Goal: Transaction & Acquisition: Purchase product/service

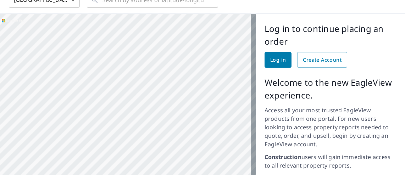
scroll to position [41, 0]
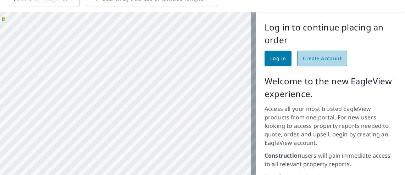
click at [323, 55] on span "Create Account" at bounding box center [322, 58] width 39 height 9
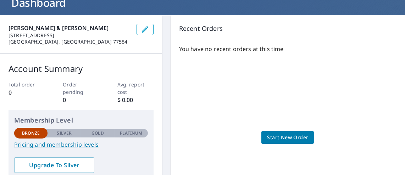
scroll to position [52, 0]
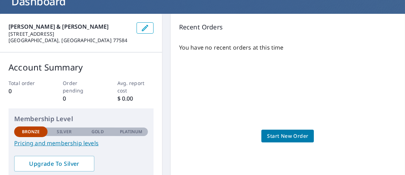
click at [282, 137] on span "Start New Order" at bounding box center [287, 136] width 41 height 9
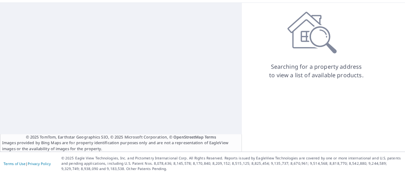
scroll to position [12, 0]
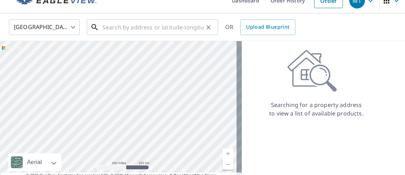
click at [107, 26] on input "text" at bounding box center [153, 27] width 101 height 20
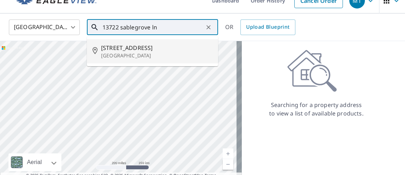
click at [122, 58] on p "[GEOGRAPHIC_DATA]" at bounding box center [156, 55] width 111 height 7
type input "[STREET_ADDRESS]"
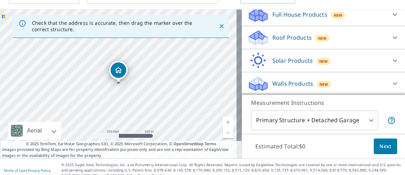
scroll to position [50, 0]
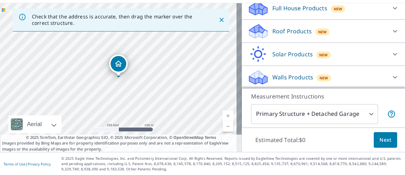
click at [369, 114] on body "MT MT Dashboard Order History Cancel Order MT [GEOGRAPHIC_DATA] [GEOGRAPHIC_DAT…" at bounding box center [202, 87] width 405 height 175
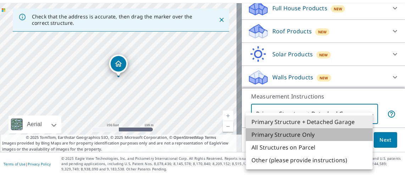
click at [297, 136] on li "Primary Structure Only" at bounding box center [309, 135] width 127 height 13
type input "2"
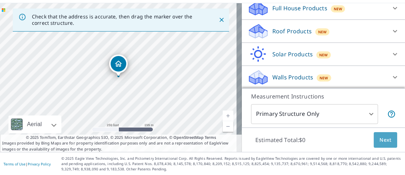
click at [378, 144] on button "Next" at bounding box center [385, 140] width 23 height 16
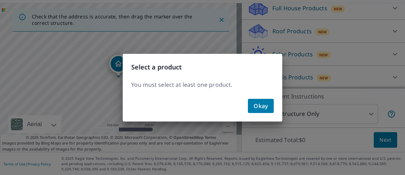
click at [266, 103] on span "Okay" at bounding box center [261, 106] width 15 height 10
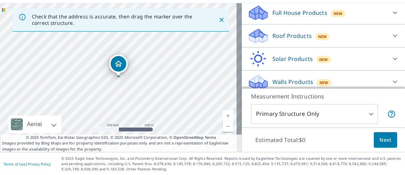
scroll to position [80, 0]
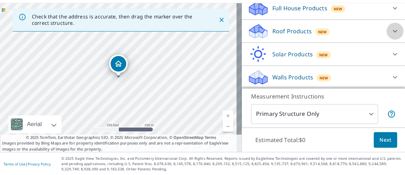
click at [391, 28] on icon at bounding box center [395, 31] width 9 height 9
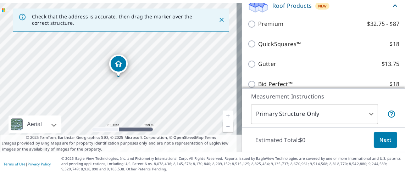
scroll to position [98, 0]
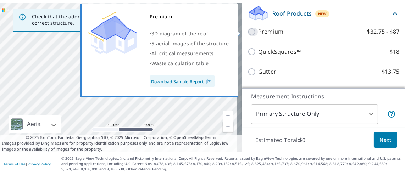
click at [248, 31] on input "Premium $32.75 - $87" at bounding box center [253, 32] width 11 height 9
checkbox input "true"
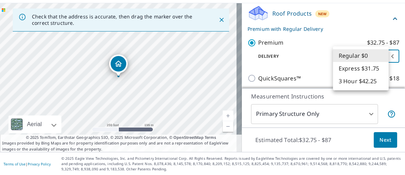
click at [371, 58] on body "MT MT Dashboard Order History Cancel Order MT [GEOGRAPHIC_DATA] [GEOGRAPHIC_DAT…" at bounding box center [202, 87] width 405 height 175
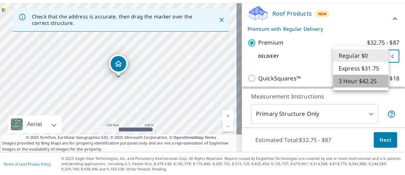
click at [369, 82] on li "3 Hour $42.25" at bounding box center [361, 81] width 56 height 13
type input "7"
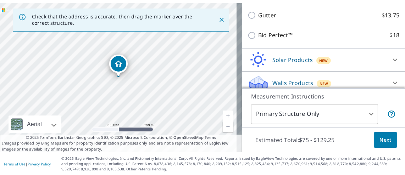
scroll to position [249, 0]
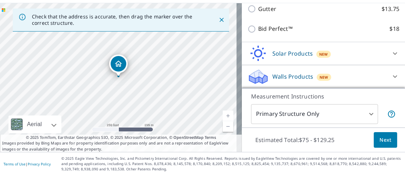
click at [380, 141] on span "Next" at bounding box center [386, 140] width 12 height 9
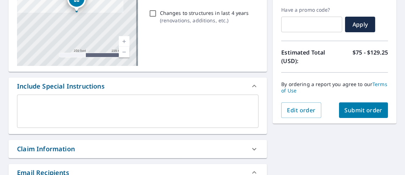
scroll to position [120, 0]
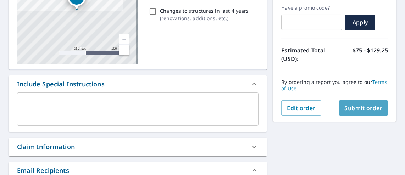
click at [360, 108] on span "Submit order" at bounding box center [364, 108] width 38 height 8
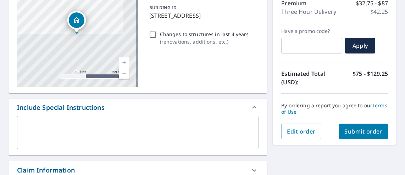
scroll to position [97, 0]
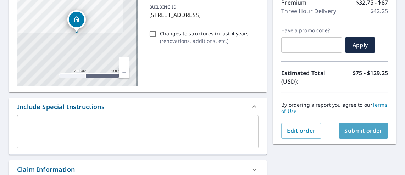
click at [346, 126] on button "Submit order" at bounding box center [363, 131] width 49 height 16
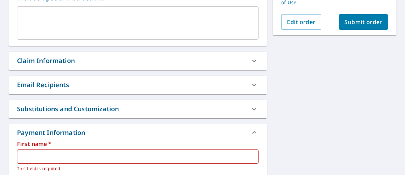
scroll to position [207, 0]
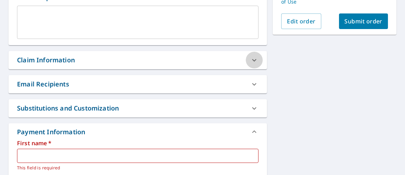
click at [255, 60] on icon at bounding box center [254, 60] width 9 height 9
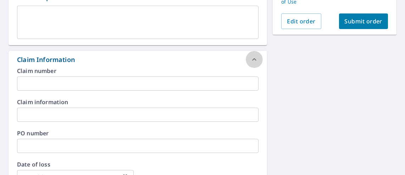
click at [255, 60] on icon at bounding box center [254, 59] width 9 height 9
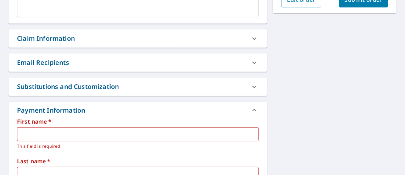
scroll to position [252, 0]
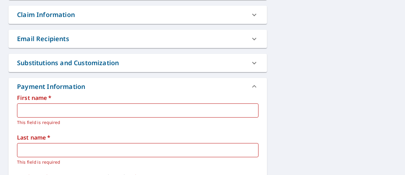
click at [76, 108] on input "text" at bounding box center [138, 111] width 242 height 14
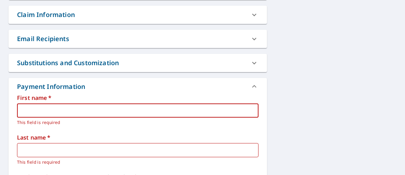
type input "[PERSON_NAME]"
click at [50, 151] on input "text" at bounding box center [138, 150] width 242 height 14
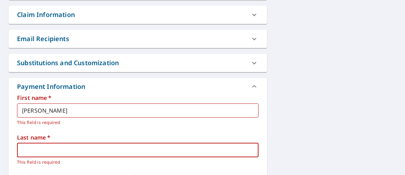
type input "[PERSON_NAME]"
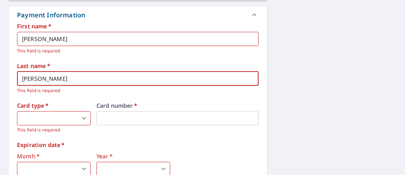
scroll to position [327, 0]
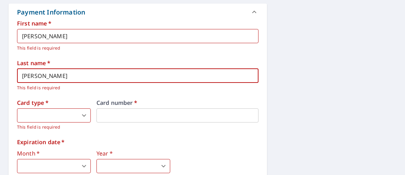
click at [82, 115] on body "MT MT Dashboard Order History Cancel Order MT Dashboard / Finalize Order Finali…" at bounding box center [202, 87] width 405 height 175
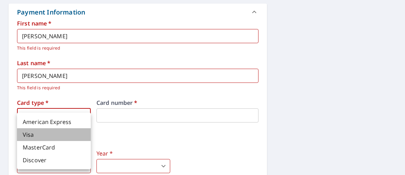
click at [52, 131] on li "Visa" at bounding box center [54, 135] width 74 height 13
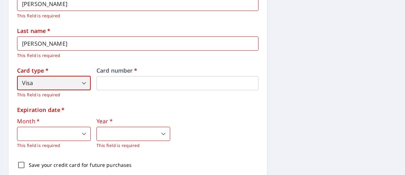
scroll to position [367, 0]
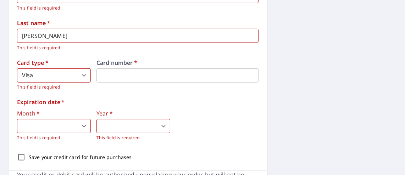
type input "4"
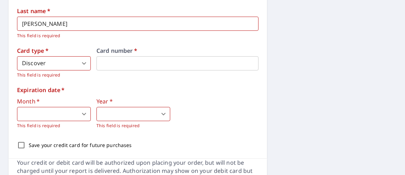
scroll to position [380, 0]
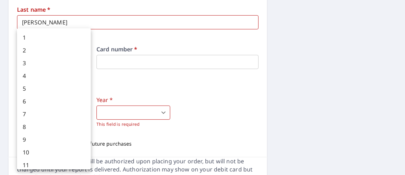
click at [82, 114] on body "MT MT Dashboard Order History Cancel Order MT Dashboard / Finalize Order Finali…" at bounding box center [202, 87] width 405 height 175
click at [82, 114] on li "7" at bounding box center [54, 114] width 74 height 13
type input "7"
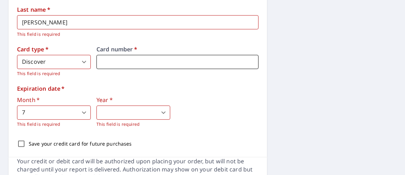
type input "2"
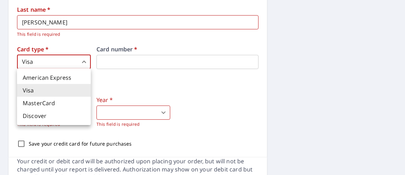
click at [76, 66] on body "MT MT Dashboard Order History Cancel Order MT Dashboard / Finalize Order Finali…" at bounding box center [202, 87] width 405 height 175
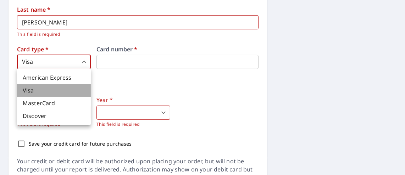
click at [56, 87] on li "Visa" at bounding box center [54, 90] width 74 height 13
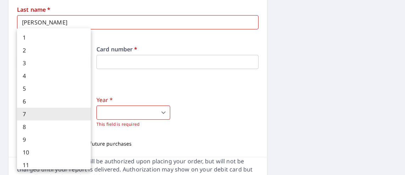
click at [55, 115] on body "MT MT Dashboard Order History Cancel Order MT Dashboard / Finalize Order Finali…" at bounding box center [202, 87] width 405 height 175
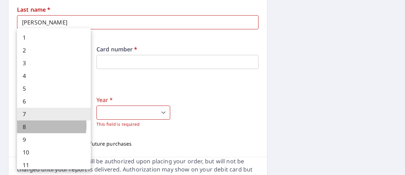
click at [35, 126] on li "8" at bounding box center [54, 127] width 74 height 13
type input "8"
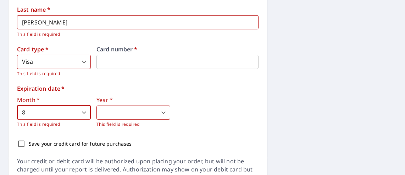
click at [156, 114] on body "MT MT Dashboard Order History Cancel Order MT Dashboard / Finalize Order Finali…" at bounding box center [202, 87] width 405 height 175
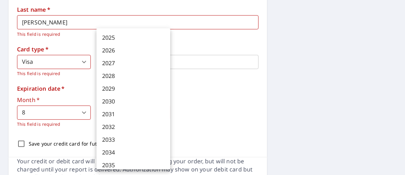
click at [114, 89] on li "2029" at bounding box center [134, 88] width 74 height 13
type input "2029"
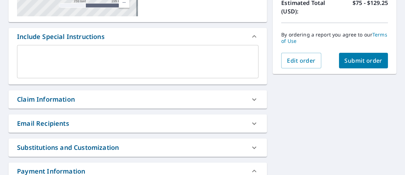
scroll to position [166, 0]
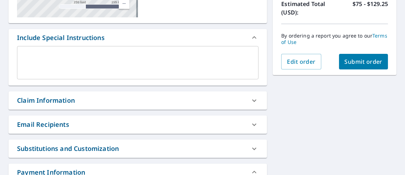
click at [355, 66] on button "Submit order" at bounding box center [363, 62] width 49 height 16
